Goal: Task Accomplishment & Management: Use online tool/utility

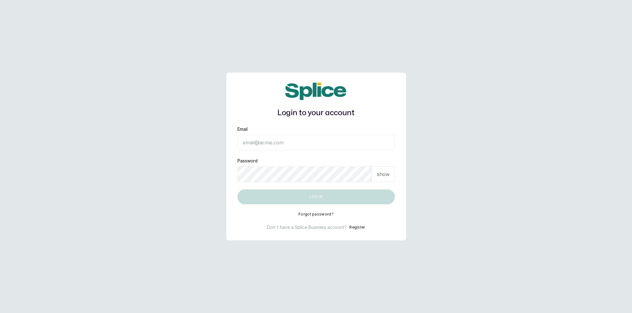
type input "[EMAIL_ADDRESS][DOMAIN_NAME]"
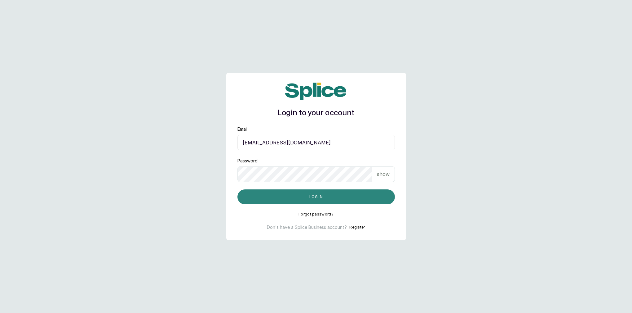
click at [326, 197] on button "Log in" at bounding box center [316, 196] width 158 height 15
click at [350, 195] on button "Log in" at bounding box center [316, 196] width 158 height 15
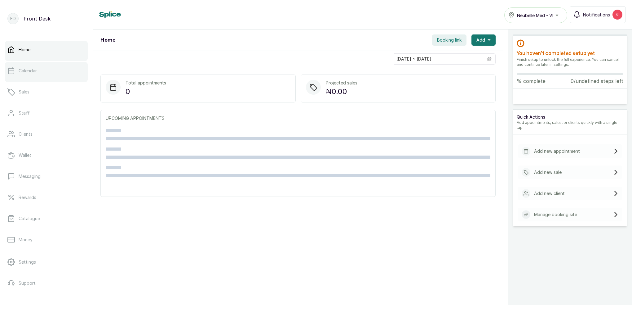
click at [42, 72] on link "Calendar" at bounding box center [46, 70] width 83 height 17
